Goal: Transaction & Acquisition: Purchase product/service

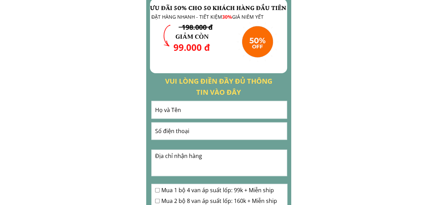
scroll to position [760, 0]
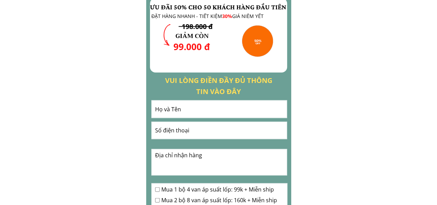
click at [160, 109] on input "text" at bounding box center [219, 108] width 132 height 17
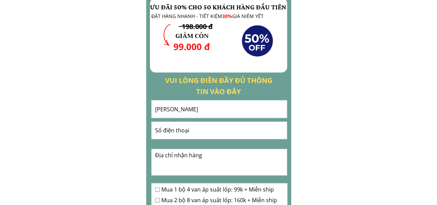
type input "[PERSON_NAME]"
click at [162, 128] on input "tel" at bounding box center [219, 130] width 132 height 17
type input "0915719629"
click at [159, 158] on textarea at bounding box center [219, 162] width 132 height 26
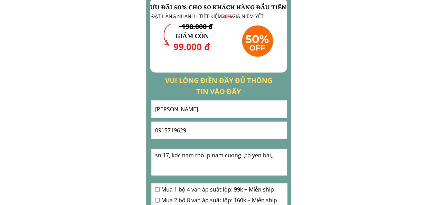
type textarea "sn,17, kdc nam tho ,p nam cuong ,,tp yen bai,,"
click at [157, 190] on input "checkbox" at bounding box center [157, 189] width 4 height 4
checkbox input "true"
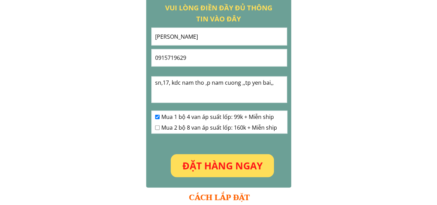
scroll to position [856, 0]
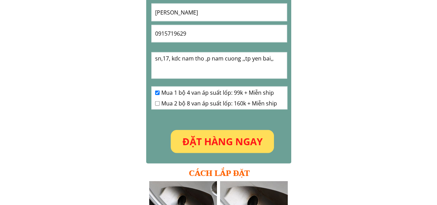
click at [236, 142] on p "ĐẶT HÀNG NGAY" at bounding box center [222, 141] width 103 height 23
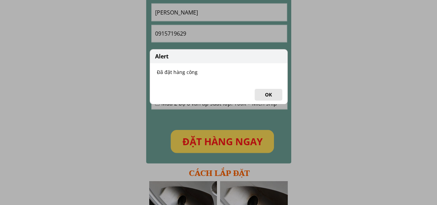
click at [269, 94] on button "OK" at bounding box center [269, 95] width 28 height 12
